Goal: Task Accomplishment & Management: Manage account settings

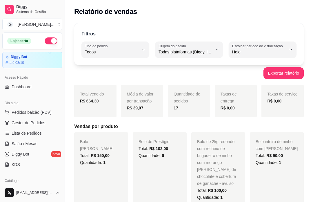
select select "ALL"
select select "0"
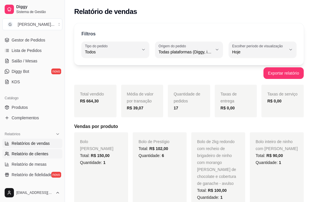
click at [46, 155] on span "Relatório de clientes" at bounding box center [30, 154] width 37 height 6
select select "30"
select select "HIGHEST_TOTAL_SPENT_WITH_ORDERS"
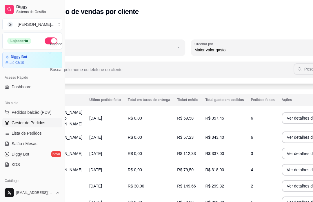
click at [49, 123] on link "Gestor de Pedidos" at bounding box center [32, 122] width 60 height 9
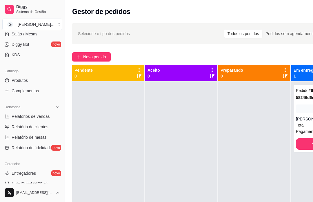
scroll to position [110, 0]
click at [50, 113] on span "Relatórios de vendas" at bounding box center [31, 116] width 38 height 6
select select "ALL"
select select "0"
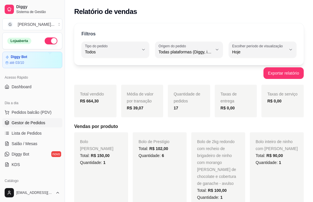
click at [50, 122] on link "Gestor de Pedidos" at bounding box center [32, 122] width 60 height 9
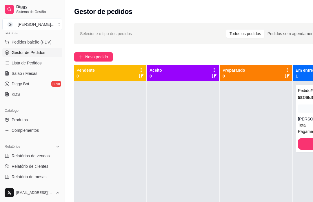
scroll to position [85, 0]
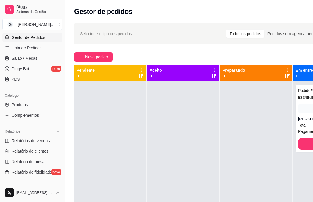
click at [38, 104] on link "Produtos" at bounding box center [32, 104] width 60 height 9
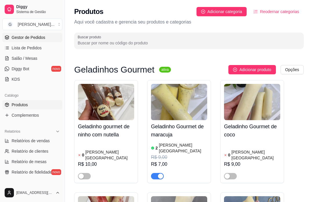
click at [148, 43] on input "Buscar produto" at bounding box center [189, 43] width 223 height 6
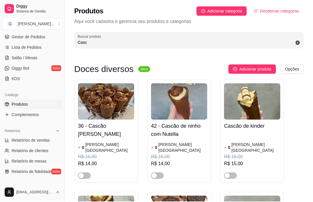
type input "Casc"
click at [192, 118] on img at bounding box center [179, 102] width 56 height 36
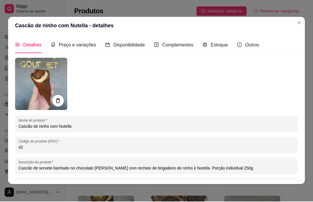
scroll to position [1, 0]
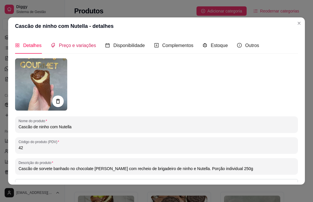
click at [88, 45] on span "Preço e variações" at bounding box center [77, 45] width 37 height 5
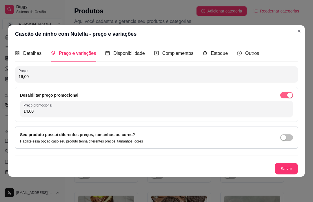
click at [287, 98] on span "button" at bounding box center [286, 95] width 13 height 6
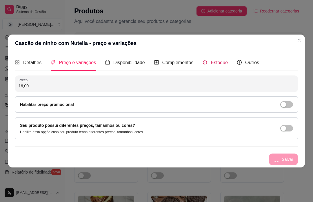
click at [220, 66] on div "Estoque" at bounding box center [215, 62] width 25 height 7
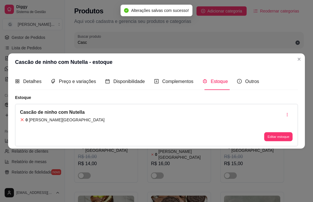
click at [282, 141] on button "Editar estoque" at bounding box center [278, 136] width 28 height 9
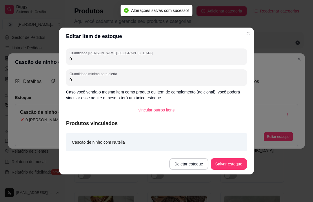
click at [172, 62] on div "0" at bounding box center [157, 57] width 174 height 12
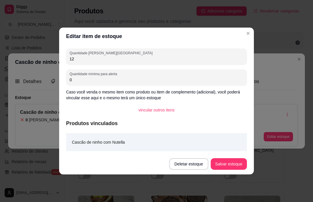
type input "12"
click at [226, 161] on button "Salvar estoque" at bounding box center [229, 164] width 36 height 12
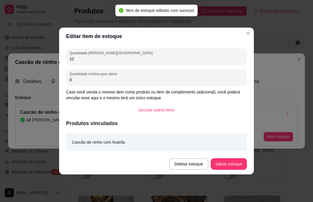
click at [283, 173] on div "Cascão de ninho com Nutella - estoque Detalhes Preço e variações Disponibilidad…" at bounding box center [156, 101] width 313 height 202
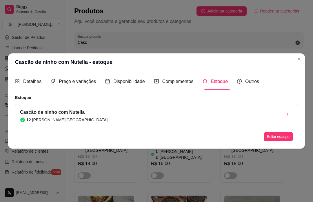
scroll to position [1, 0]
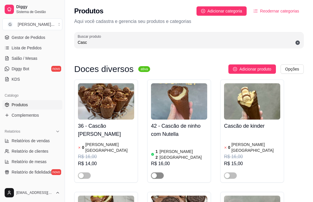
click at [158, 172] on span "button" at bounding box center [157, 175] width 13 height 6
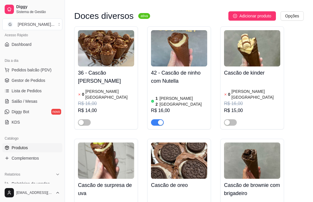
scroll to position [61, 0]
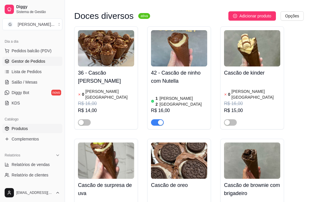
click at [48, 60] on link "Gestor de Pedidos" at bounding box center [32, 61] width 60 height 9
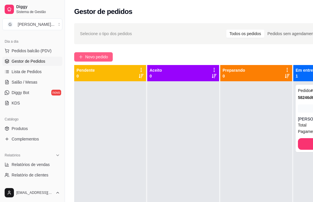
click at [108, 57] on span "Novo pedido" at bounding box center [96, 57] width 23 height 6
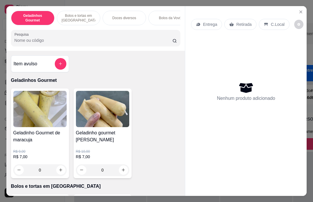
click at [214, 25] on p "Entrega" at bounding box center [210, 24] width 14 height 6
click at [247, 26] on p "Retirada" at bounding box center [243, 24] width 15 height 6
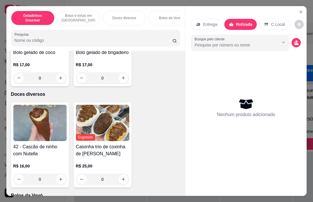
scroll to position [269, 0]
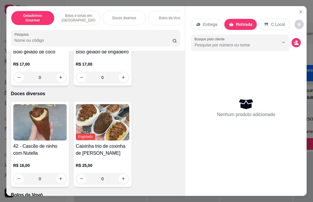
type input "1"
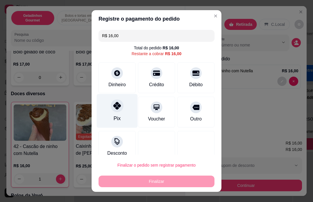
click at [118, 109] on icon at bounding box center [117, 106] width 8 height 8
type input "R$ 0,00"
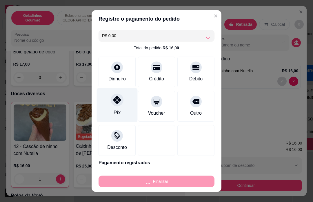
type input "0"
type input "-R$ 16,00"
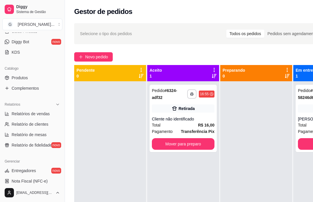
scroll to position [126, 0]
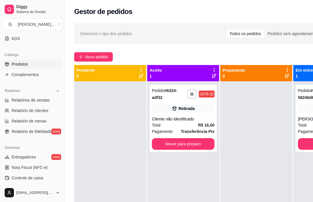
click at [39, 63] on link "Produtos" at bounding box center [32, 63] width 60 height 9
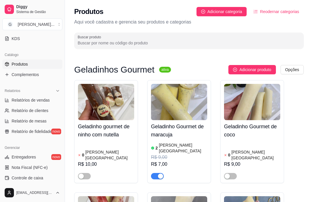
click at [183, 46] on input "Buscar produto" at bounding box center [189, 43] width 223 height 6
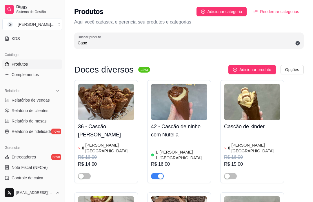
type input "Casc"
click at [193, 120] on img at bounding box center [179, 102] width 56 height 36
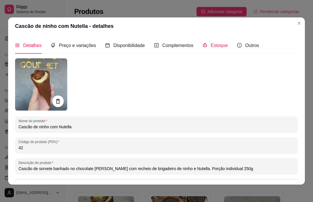
click at [219, 45] on span "Estoque" at bounding box center [219, 45] width 17 height 5
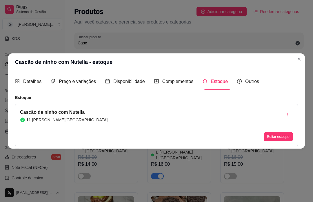
click at [278, 141] on button "Editar estoque" at bounding box center [278, 136] width 29 height 9
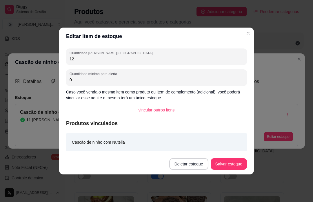
type input "12"
click at [225, 167] on button "Salvar estoque" at bounding box center [229, 164] width 36 height 12
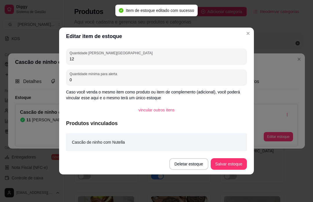
click at [289, 170] on div "Cascão de ninho com Nutella - estoque Detalhes Preço e variações Disponibilidad…" at bounding box center [156, 101] width 313 height 202
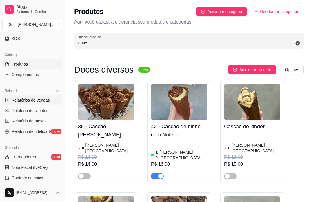
click at [51, 100] on link "Relatórios de vendas" at bounding box center [32, 99] width 60 height 9
select select "ALL"
select select "0"
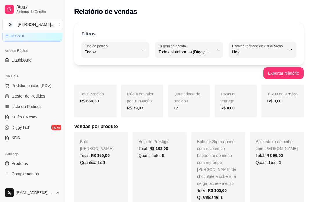
scroll to position [26, 0]
click at [48, 96] on link "Gestor de Pedidos" at bounding box center [32, 96] width 60 height 9
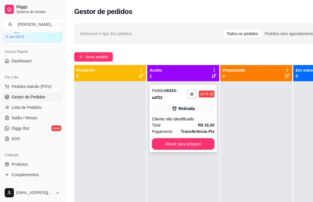
click at [190, 124] on div "Total R$ 16,00" at bounding box center [183, 125] width 63 height 6
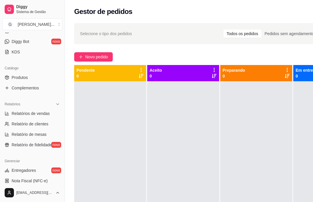
scroll to position [120, 0]
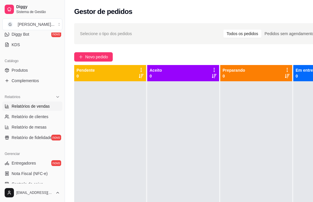
click at [46, 106] on span "Relatórios de vendas" at bounding box center [31, 106] width 38 height 6
select select "ALL"
select select "0"
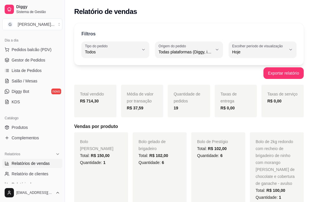
scroll to position [61, 0]
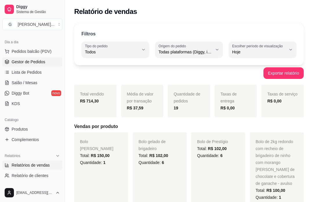
click at [44, 64] on span "Gestor de Pedidos" at bounding box center [29, 62] width 34 height 6
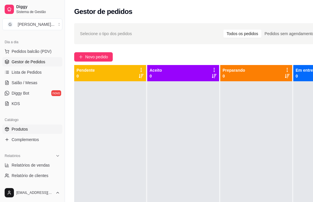
click at [40, 131] on link "Produtos" at bounding box center [32, 128] width 60 height 9
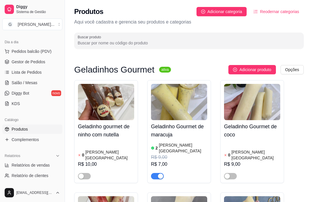
click at [224, 41] on input "Buscar produto" at bounding box center [189, 43] width 223 height 6
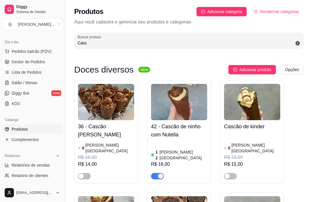
type input "Casc"
click at [180, 116] on img at bounding box center [179, 102] width 56 height 36
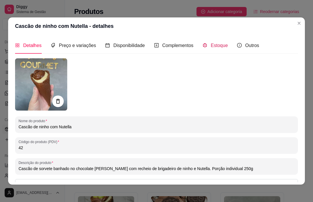
click at [228, 45] on span "Estoque" at bounding box center [219, 45] width 17 height 5
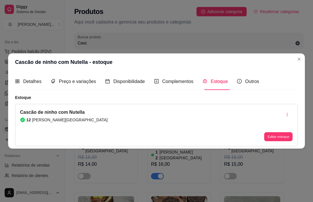
click at [281, 139] on button "Editar estoque" at bounding box center [278, 136] width 28 height 9
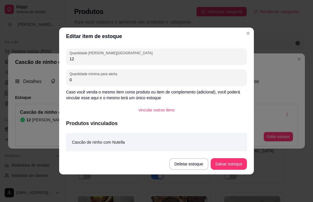
click at [239, 61] on input "12" at bounding box center [157, 59] width 174 height 6
type input "13"
click at [239, 164] on button "Salvar estoque" at bounding box center [229, 164] width 36 height 12
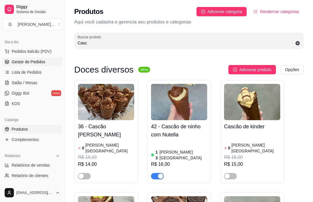
click at [49, 66] on link "Gestor de Pedidos" at bounding box center [32, 61] width 60 height 9
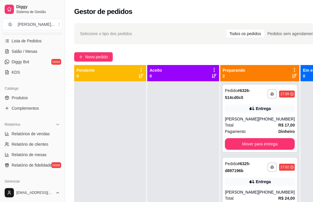
scroll to position [88, 0]
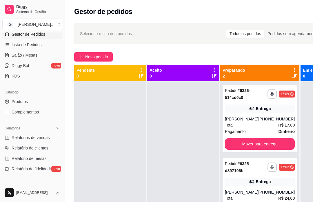
click at [32, 99] on link "Produtos" at bounding box center [32, 101] width 60 height 9
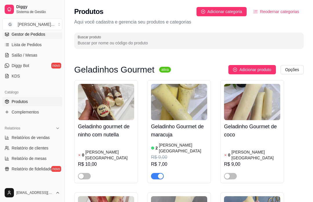
click at [161, 43] on input "Buscar produto" at bounding box center [189, 43] width 223 height 6
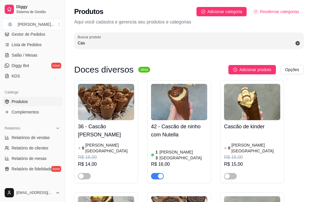
type input "Cas"
click at [190, 120] on img at bounding box center [179, 102] width 56 height 36
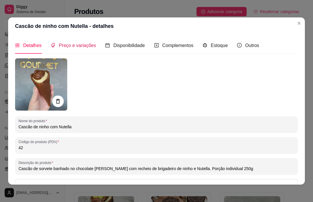
click at [92, 45] on span "Preço e variações" at bounding box center [77, 45] width 37 height 5
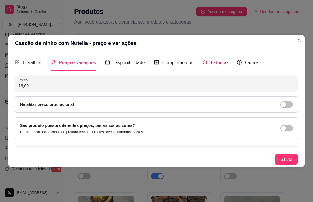
click at [220, 63] on span "Estoque" at bounding box center [219, 62] width 17 height 5
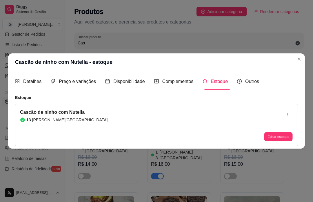
click at [279, 136] on button "Editar estoque" at bounding box center [278, 136] width 28 height 9
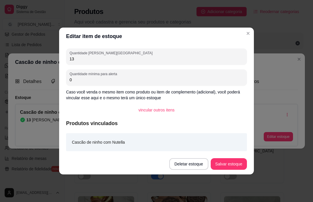
click at [188, 61] on input "13" at bounding box center [157, 59] width 174 height 6
type input "14"
click at [218, 166] on button "Salvar estoque" at bounding box center [229, 164] width 36 height 12
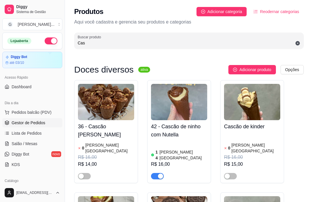
click at [46, 123] on link "Gestor de Pedidos" at bounding box center [32, 122] width 60 height 9
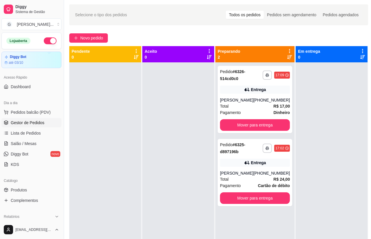
scroll to position [20, 4]
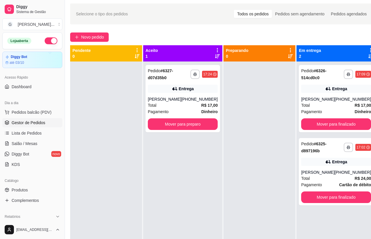
click at [188, 99] on div "[PHONE_NUMBER]" at bounding box center [199, 99] width 37 height 6
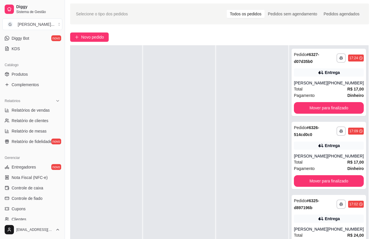
scroll to position [120, 0]
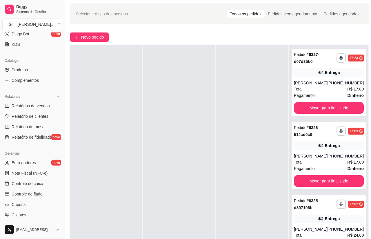
click at [54, 106] on link "Relatórios de vendas" at bounding box center [32, 105] width 60 height 9
select select "ALL"
select select "0"
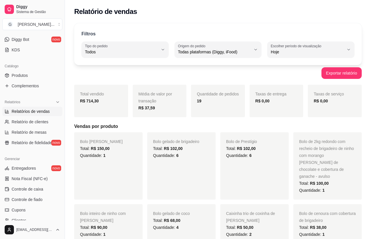
scroll to position [85, 0]
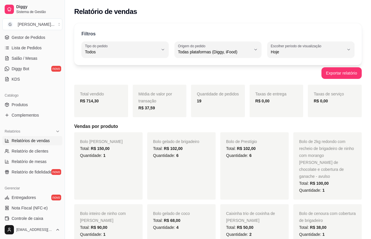
click at [39, 103] on link "Produtos" at bounding box center [32, 104] width 60 height 9
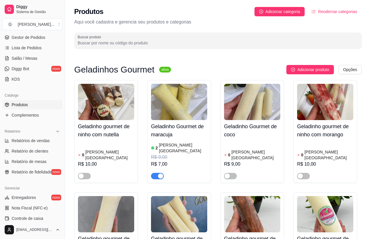
click at [180, 43] on input "Buscar produto" at bounding box center [218, 43] width 281 height 6
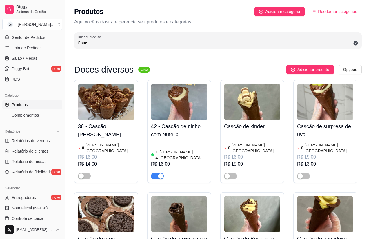
type input "Casc"
click at [112, 119] on img at bounding box center [106, 102] width 56 height 36
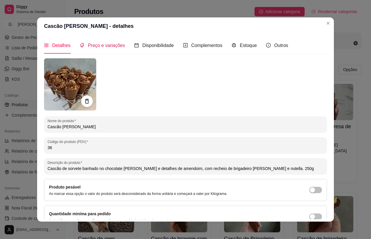
click at [123, 42] on div "Preço e variações" at bounding box center [102, 45] width 45 height 7
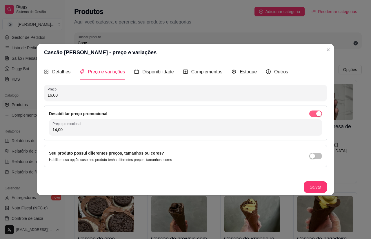
click at [313, 111] on div "button" at bounding box center [318, 113] width 5 height 5
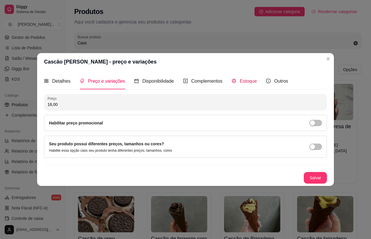
click at [253, 82] on span "Estoque" at bounding box center [248, 81] width 17 height 5
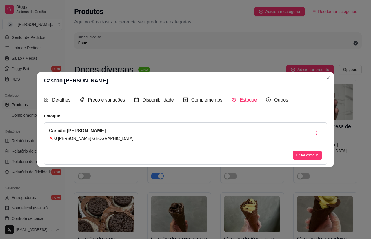
click at [313, 152] on button "Editar estoque" at bounding box center [307, 154] width 29 height 9
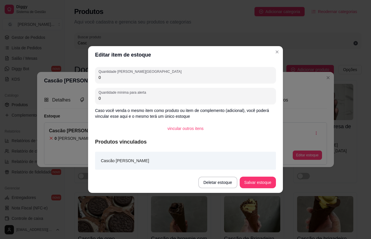
click at [260, 79] on input "0" at bounding box center [186, 77] width 174 height 6
type input "15"
click at [266, 177] on button "Salvar estoque" at bounding box center [257, 182] width 35 height 11
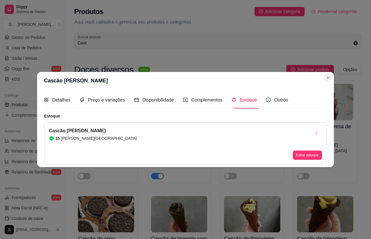
click at [313, 76] on button "Close" at bounding box center [327, 77] width 9 height 9
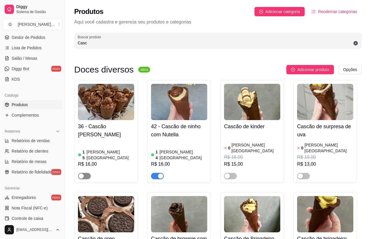
click at [87, 173] on span "button" at bounding box center [84, 176] width 13 height 6
